Goal: Transaction & Acquisition: Purchase product/service

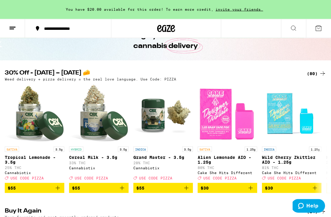
scroll to position [33, 0]
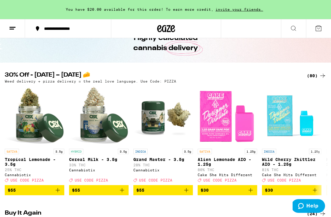
click at [311, 77] on div "(80)" at bounding box center [316, 75] width 19 height 7
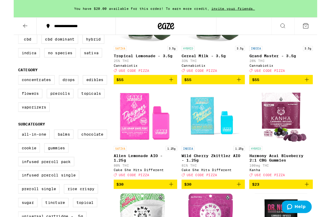
scroll to position [118, 0]
click at [91, 91] on label "Edibles" at bounding box center [88, 87] width 27 height 10
click at [6, 83] on input "Edibles" at bounding box center [6, 83] width 0 height 0
checkbox input "true"
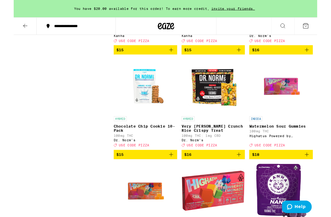
scroll to position [601, 0]
click at [119, 171] on span "$15" at bounding box center [116, 168] width 8 height 5
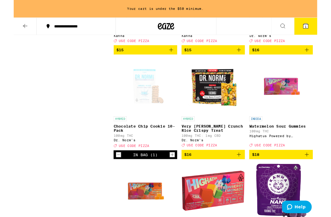
click at [173, 170] on icon "Increment" at bounding box center [172, 168] width 3 height 3
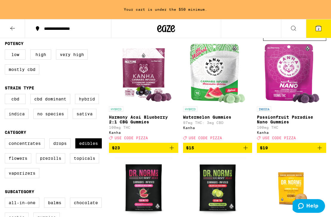
scroll to position [0, 0]
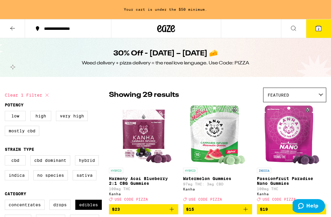
click at [13, 22] on button at bounding box center [12, 28] width 25 height 19
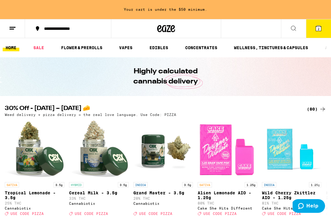
click at [158, 47] on link "EDIBLES" at bounding box center [159, 47] width 25 height 7
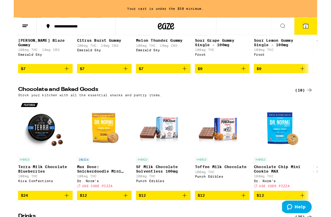
scroll to position [146, 0]
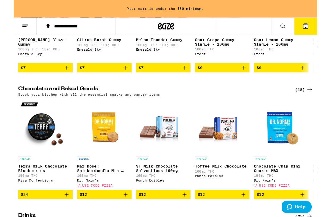
click at [314, 101] on div "(18)" at bounding box center [316, 97] width 19 height 7
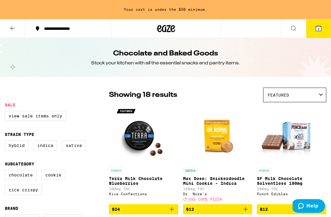
click at [15, 26] on icon at bounding box center [12, 28] width 7 height 7
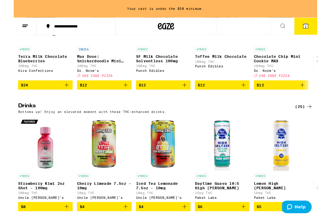
scroll to position [266, 0]
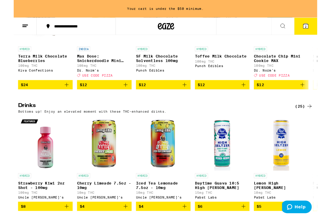
click at [314, 119] on div "(25)" at bounding box center [316, 115] width 19 height 7
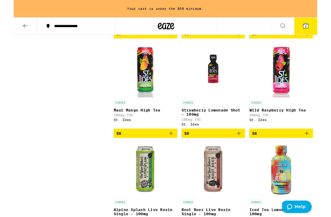
scroll to position [493, 0]
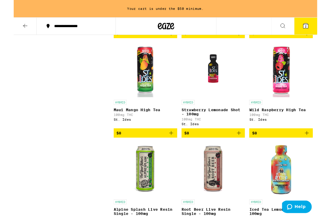
click at [172, 150] on button "$8" at bounding box center [143, 145] width 69 height 10
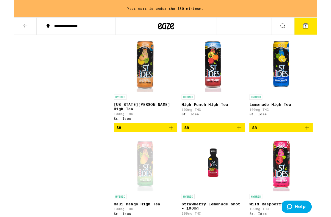
click at [173, 143] on icon "Add to bag" at bounding box center [171, 139] width 7 height 7
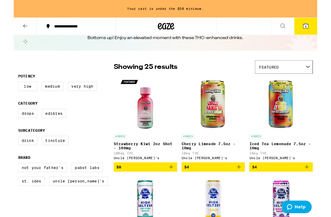
scroll to position [21, 0]
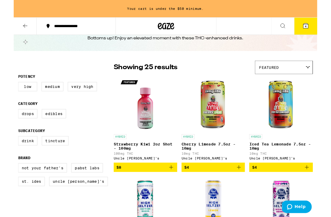
click at [324, 188] on button "$4" at bounding box center [291, 183] width 69 height 10
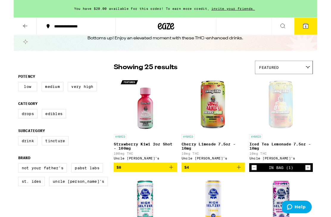
click at [322, 186] on icon "Increment" at bounding box center [321, 182] width 5 height 7
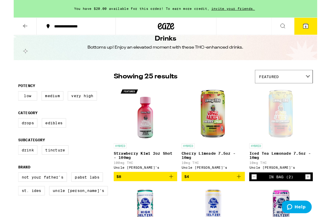
scroll to position [0, 0]
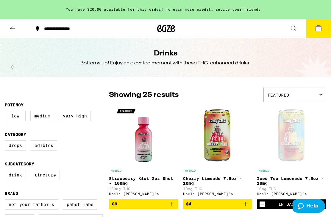
click at [15, 27] on icon at bounding box center [12, 28] width 7 height 7
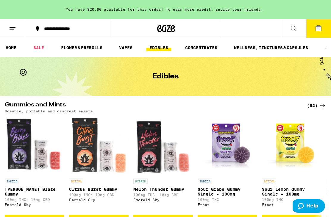
click at [11, 49] on link "HOME" at bounding box center [11, 47] width 17 height 7
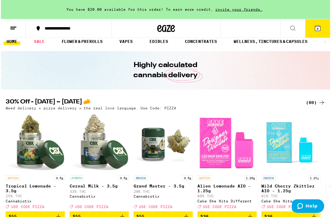
scroll to position [7, 0]
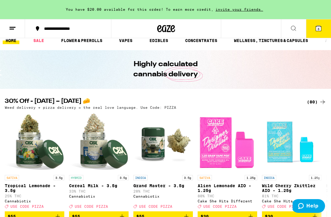
click at [314, 99] on div "(80)" at bounding box center [316, 101] width 19 height 7
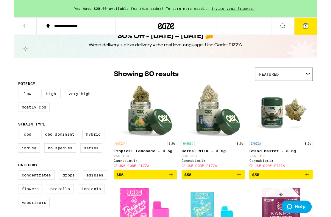
scroll to position [14, 0]
click at [60, 209] on label "Prerolls" at bounding box center [50, 206] width 29 height 10
click at [6, 187] on input "Prerolls" at bounding box center [6, 187] width 0 height 0
checkbox input "true"
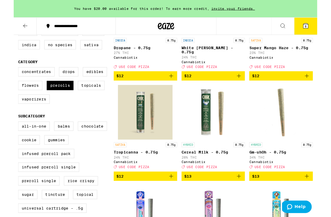
scroll to position [127, 0]
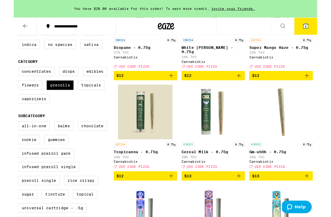
click at [55, 172] on label "Infused Preroll Pack" at bounding box center [35, 167] width 61 height 10
click at [6, 134] on input "Infused Preroll Pack" at bounding box center [6, 133] width 0 height 0
checkbox input "true"
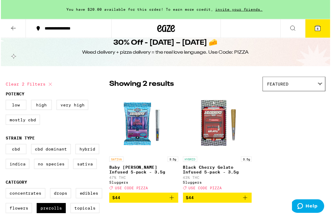
scroll to position [11, 0]
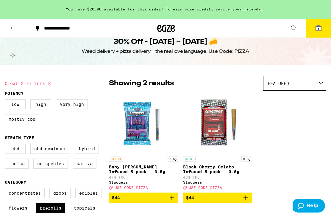
click at [16, 25] on icon at bounding box center [12, 28] width 7 height 7
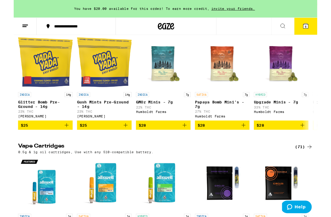
scroll to position [490, 0]
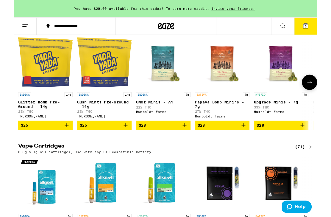
click at [32, 119] on p "Glitter Bomb Pre-Ground - 14g" at bounding box center [35, 114] width 60 height 10
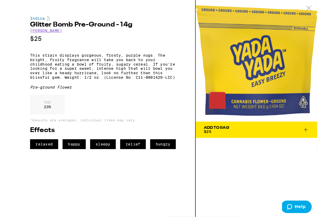
scroll to position [491, 0]
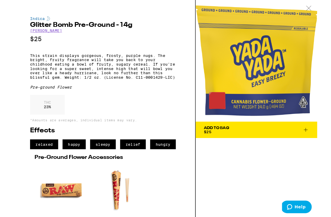
click at [319, 11] on icon at bounding box center [322, 8] width 6 height 5
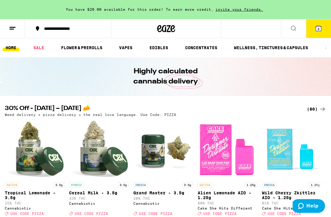
click at [77, 51] on link "FLOWER & PREROLLS" at bounding box center [81, 47] width 47 height 7
click at [91, 48] on link "FLOWER & PREROLLS" at bounding box center [81, 47] width 47 height 7
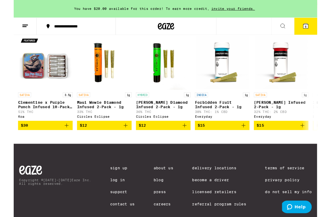
click at [294, 195] on div "Copyright © [DATE]-[DATE] Eaze Inc. All rights reserved. Sign Up Log In Support…" at bounding box center [165, 204] width 331 height 94
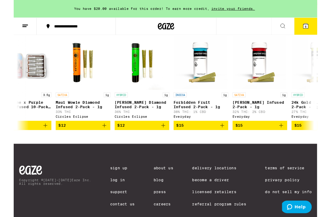
scroll to position [0, 27]
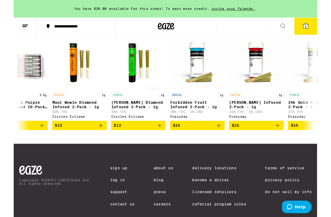
click at [315, 31] on div "(89)" at bounding box center [316, 27] width 19 height 7
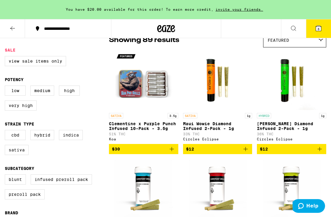
scroll to position [55, 0]
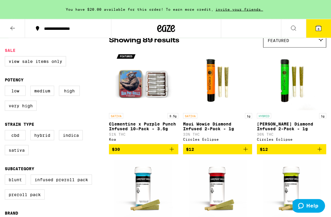
click at [151, 124] on p "Clementine x Purple Punch Infused 10-Pack - 3.5g" at bounding box center [143, 127] width 69 height 10
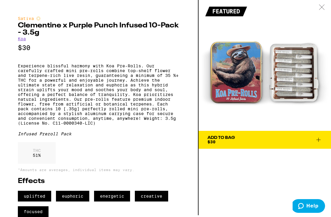
scroll to position [21, 0]
click at [315, 136] on icon at bounding box center [318, 139] width 7 height 7
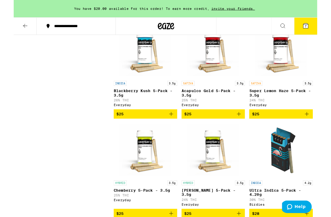
scroll to position [405, 0]
click at [322, 128] on icon "Add to bag" at bounding box center [319, 124] width 7 height 7
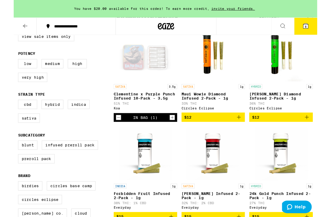
scroll to position [0, 0]
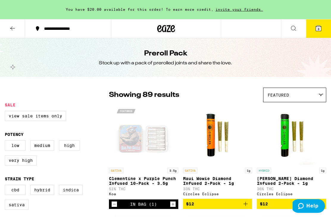
click at [13, 119] on label "View Sale Items Only" at bounding box center [35, 116] width 61 height 10
click at [6, 112] on input "View Sale Items Only" at bounding box center [6, 112] width 0 height 0
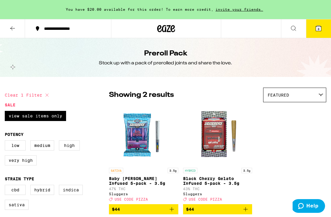
click at [45, 95] on icon at bounding box center [47, 94] width 7 height 7
checkbox input "false"
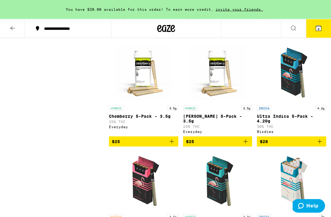
scroll to position [468, 0]
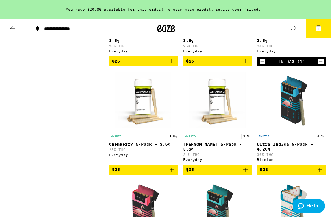
click at [13, 27] on icon at bounding box center [12, 28] width 7 height 7
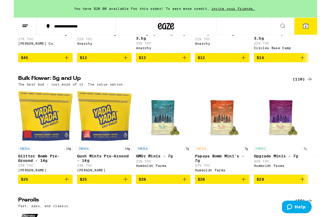
scroll to position [158, 0]
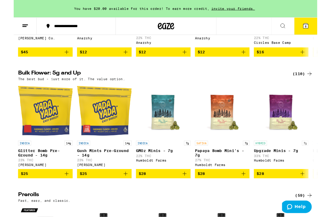
click at [309, 84] on div "(110)" at bounding box center [316, 80] width 22 height 7
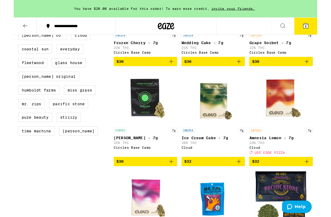
scroll to position [344, 0]
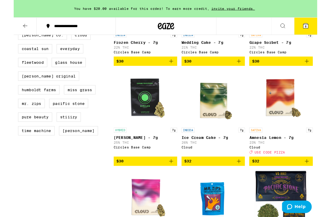
click at [113, 162] on div "Circles Base Camp" at bounding box center [143, 161] width 69 height 4
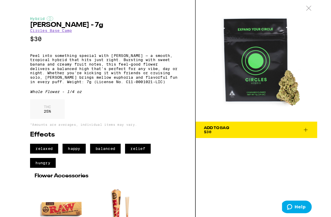
click at [318, 10] on div at bounding box center [322, 9] width 18 height 19
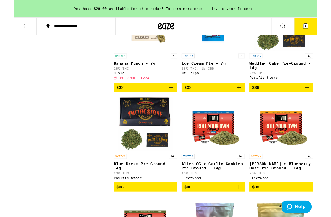
scroll to position [535, 0]
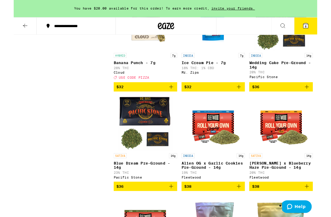
click at [129, 185] on p "Blue Dream Pre-Ground - 14g" at bounding box center [143, 181] width 69 height 10
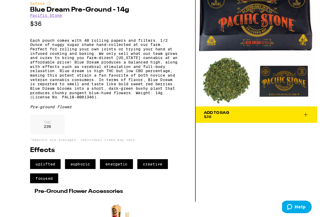
scroll to position [19, 0]
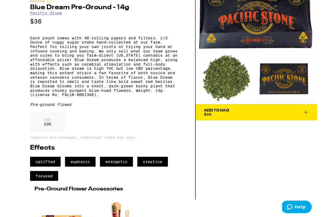
click at [318, 122] on icon at bounding box center [318, 122] width 7 height 7
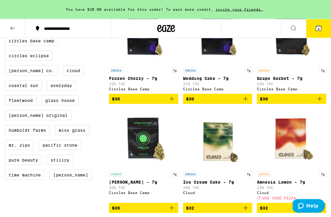
scroll to position [298, 0]
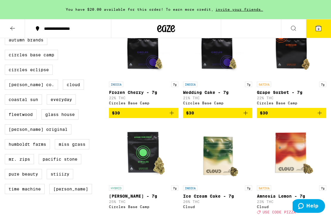
click at [317, 29] on icon at bounding box center [318, 28] width 5 height 5
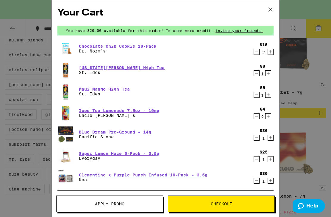
click at [258, 162] on icon "Decrement" at bounding box center [256, 159] width 5 height 7
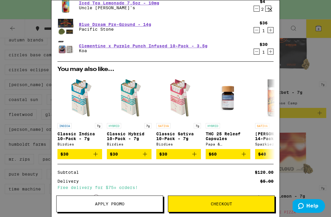
scroll to position [108, 0]
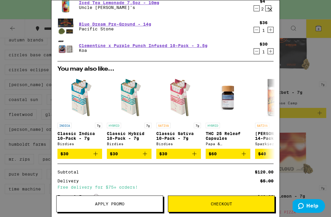
click at [0, 120] on div "Your Cart You have $20.00 available for this order! To earn more credit, invite…" at bounding box center [165, 108] width 331 height 217
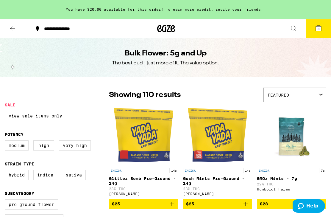
click at [12, 22] on button at bounding box center [12, 28] width 25 height 19
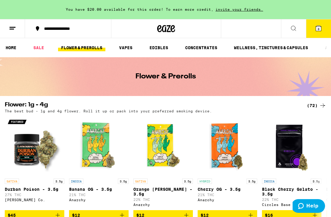
click at [323, 29] on button "8" at bounding box center [318, 28] width 25 height 18
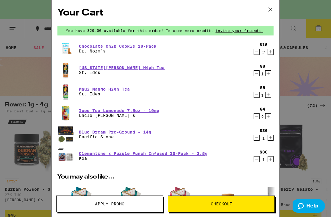
click at [271, 10] on icon at bounding box center [270, 9] width 9 height 9
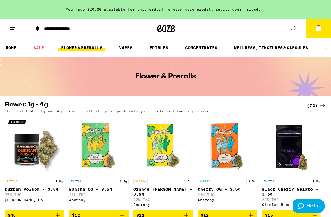
click at [13, 44] on link "HOME" at bounding box center [11, 47] width 17 height 7
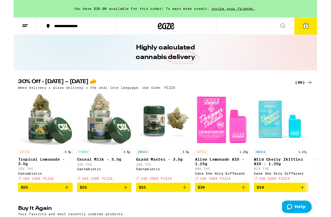
scroll to position [24, 0]
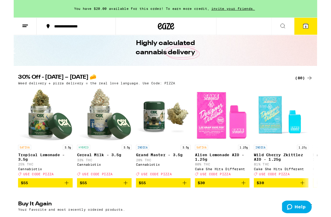
click at [318, 31] on icon at bounding box center [318, 28] width 5 height 5
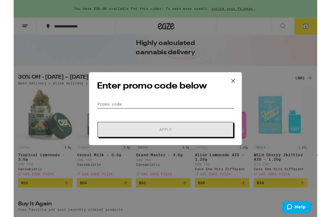
click at [153, 114] on input "Promo Code" at bounding box center [166, 113] width 150 height 9
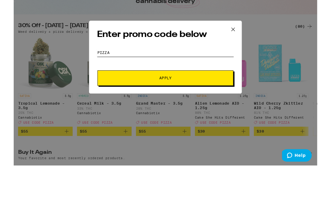
type input "Pizza"
click at [176, 133] on button "Apply" at bounding box center [165, 141] width 148 height 17
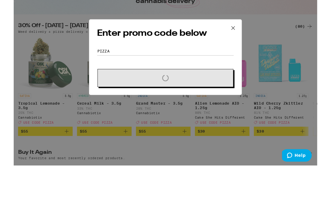
scroll to position [80, 0]
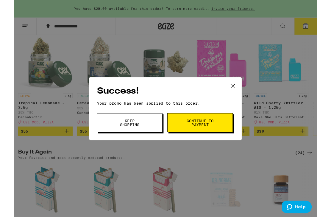
click at [138, 137] on span "Keep Shopping" at bounding box center [126, 134] width 30 height 8
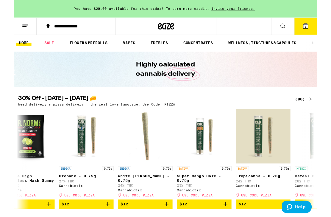
scroll to position [1, 0]
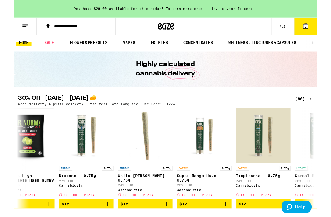
click at [322, 105] on icon at bounding box center [322, 107] width 7 height 7
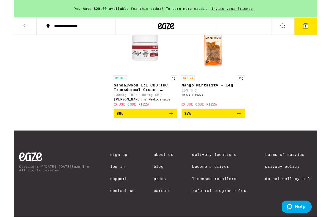
scroll to position [3062, 0]
click at [248, 127] on icon "Add to bag" at bounding box center [245, 123] width 7 height 7
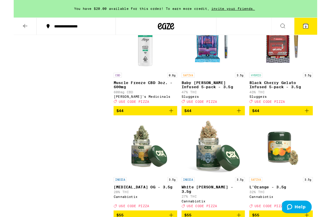
scroll to position [2454, 0]
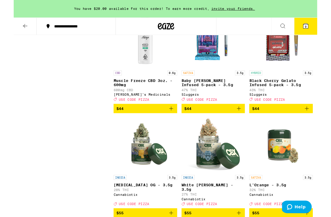
click at [320, 29] on icon at bounding box center [318, 28] width 5 height 5
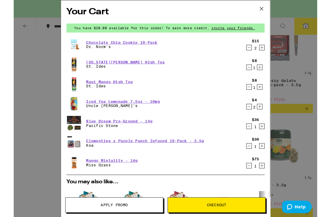
click at [247, 181] on div "Mango Mintality - 14g Miss [PERSON_NAME]" at bounding box center [154, 177] width 193 height 17
click at [252, 178] on div "$75 1" at bounding box center [263, 177] width 22 height 13
click at [254, 183] on button "Decrement" at bounding box center [257, 181] width 6 height 6
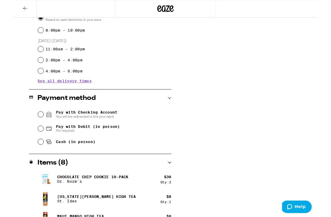
scroll to position [181, 0]
click at [62, 143] on span "Pin required" at bounding box center [81, 142] width 70 height 5
click at [32, 143] on input "Pay with Debit (in person) Pin required" at bounding box center [30, 140] width 6 height 6
radio input "true"
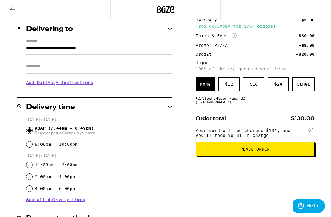
scroll to position [67, 0]
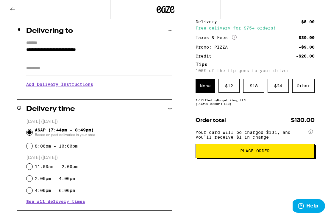
click at [306, 89] on div "Other" at bounding box center [304, 86] width 22 height 14
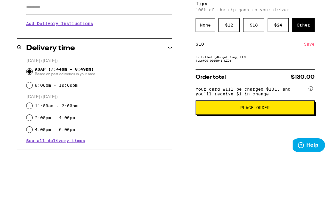
type input "10"
click at [307, 98] on div "Save" at bounding box center [309, 104] width 11 height 13
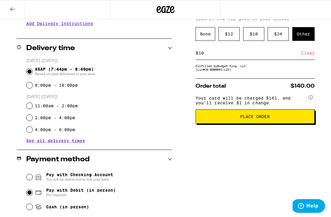
click at [303, 120] on button "Place Order" at bounding box center [255, 116] width 119 height 14
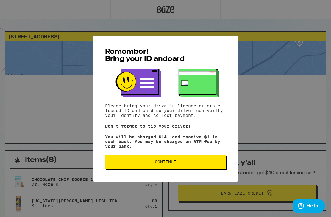
click at [212, 159] on button "Continue" at bounding box center [165, 162] width 121 height 14
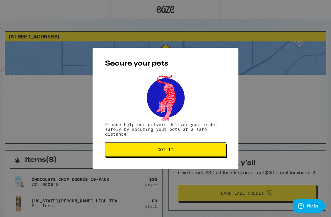
click at [212, 150] on span "Got it" at bounding box center [165, 150] width 111 height 4
